Goal: Task Accomplishment & Management: Use online tool/utility

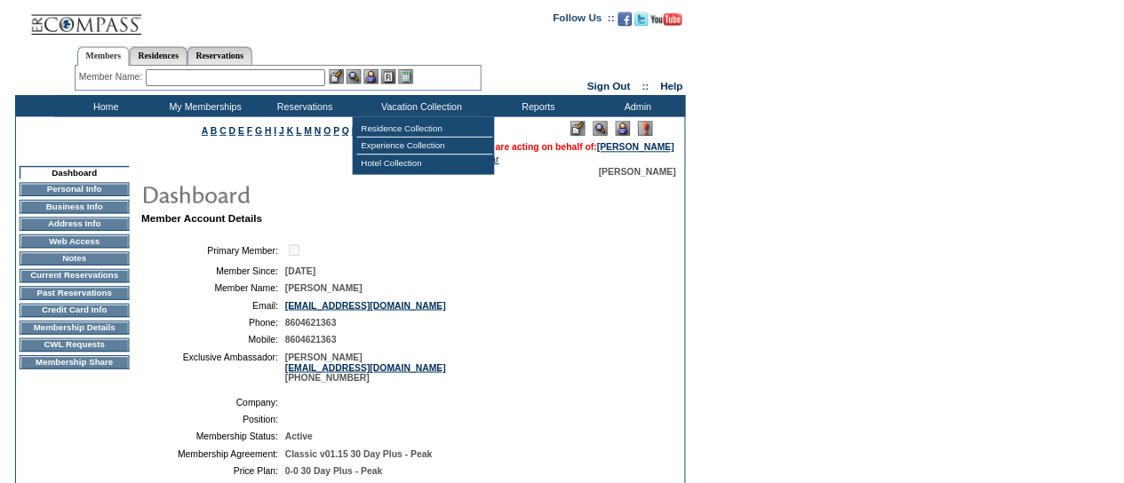
scroll to position [28, 0]
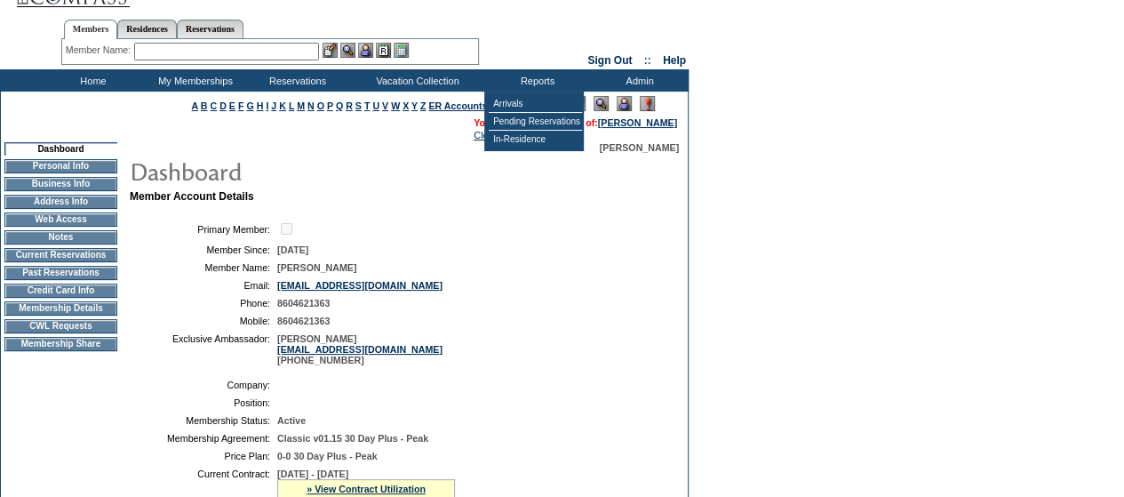
click at [203, 49] on input "text" at bounding box center [226, 52] width 185 height 18
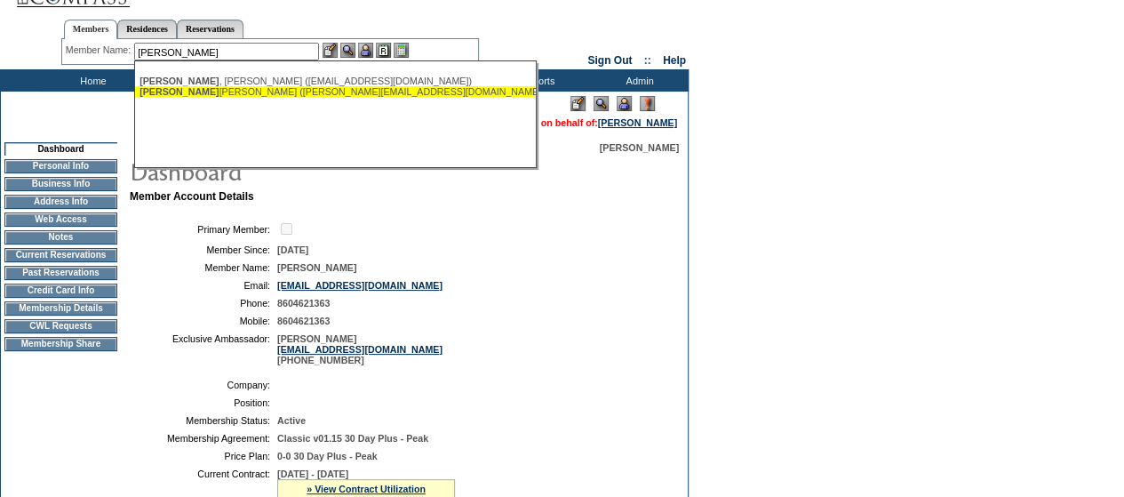
click at [211, 94] on div "[PERSON_NAME] [PERSON_NAME] ([PERSON_NAME][EMAIL_ADDRESS][DOMAIN_NAME])" at bounding box center [335, 91] width 391 height 11
type input "[PERSON_NAME] [PERSON_NAME] ([PERSON_NAME][EMAIL_ADDRESS][DOMAIN_NAME])"
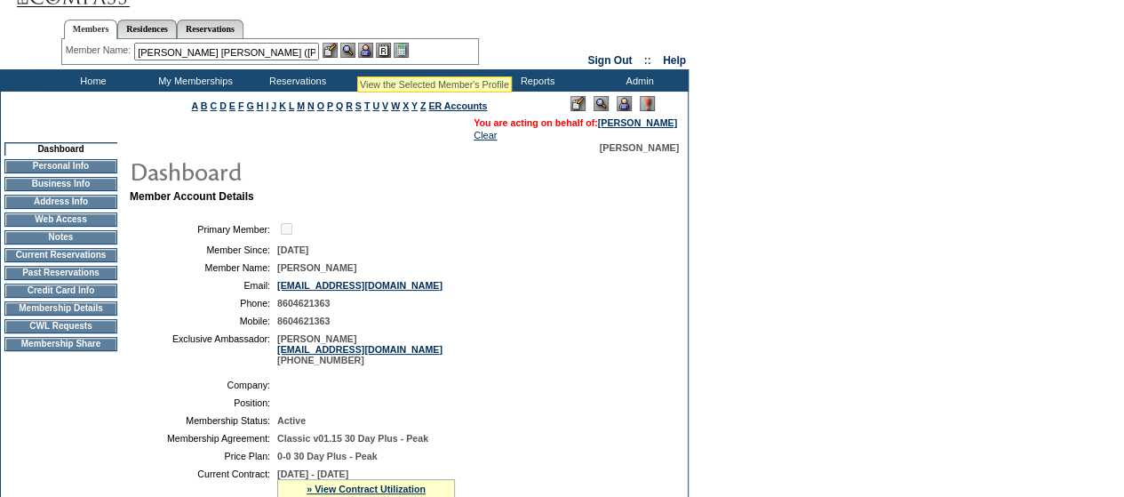
click at [355, 54] on img at bounding box center [347, 50] width 15 height 15
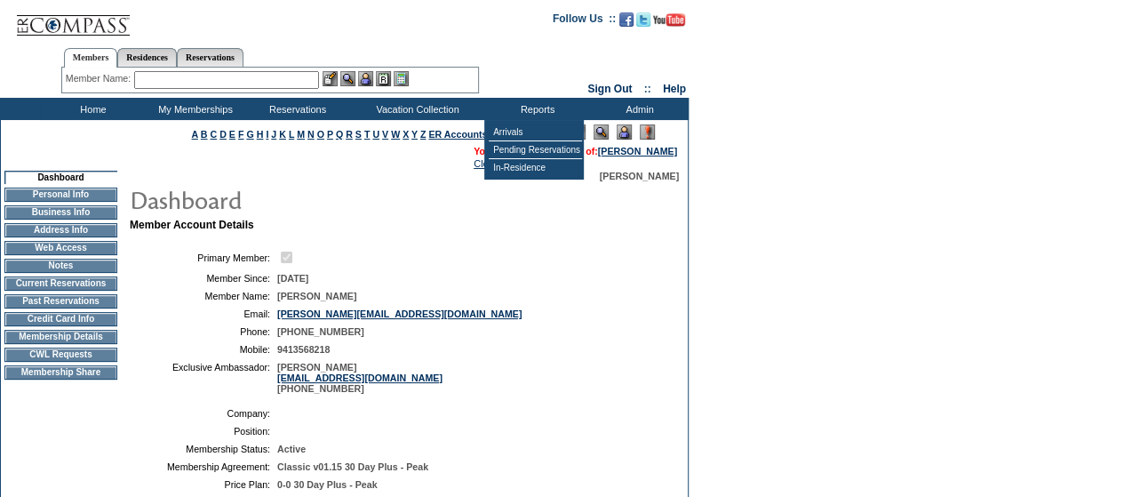
click at [626, 134] on img at bounding box center [624, 131] width 15 height 15
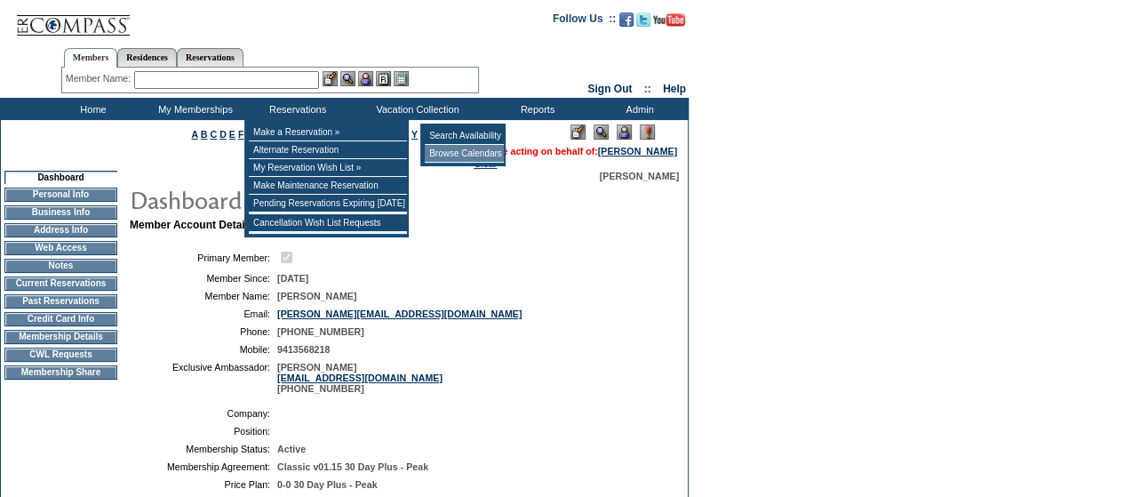
click at [448, 150] on td "Browse Calendars" at bounding box center [464, 154] width 79 height 18
